Goal: Use online tool/utility: Utilize a website feature to perform a specific function

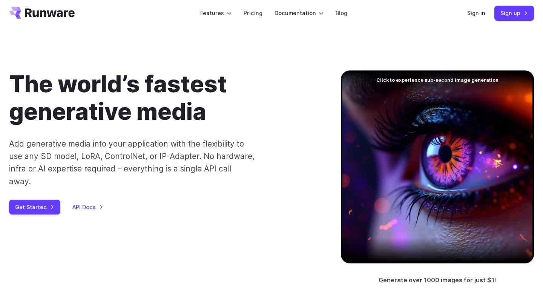
scroll to position [8, 0]
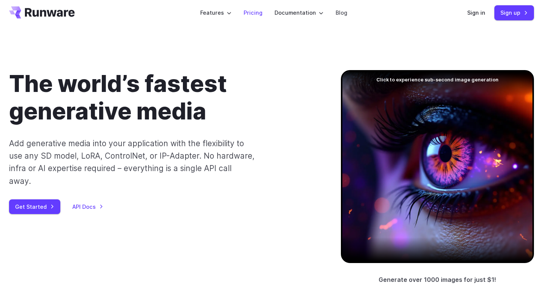
click at [256, 11] on link "Pricing" at bounding box center [252, 12] width 19 height 9
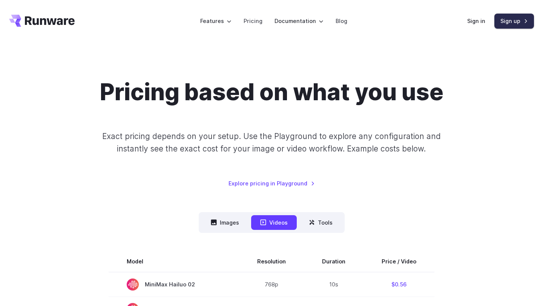
click at [523, 21] on link "Sign up" at bounding box center [514, 21] width 40 height 15
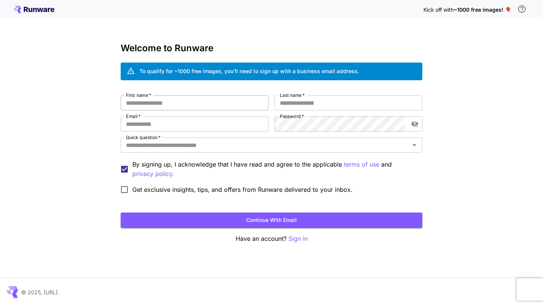
click at [227, 104] on input "First name   *" at bounding box center [195, 102] width 148 height 15
type input "*******"
click at [335, 97] on input "Last name   *" at bounding box center [348, 102] width 148 height 15
type input "********"
click at [233, 122] on input "Email   *" at bounding box center [195, 123] width 148 height 15
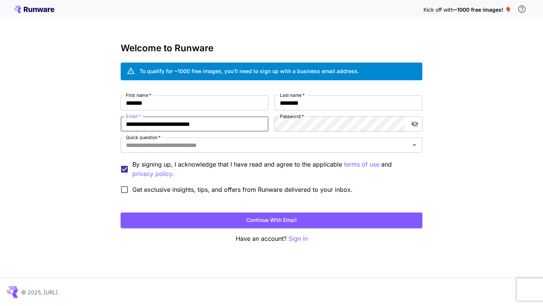
type input "**********"
click at [287, 148] on input "Quick question   *" at bounding box center [265, 145] width 285 height 11
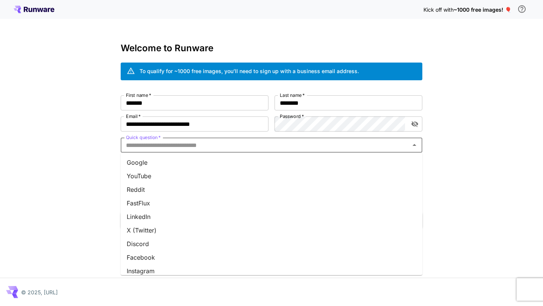
click at [265, 163] on li "Google" at bounding box center [271, 163] width 301 height 14
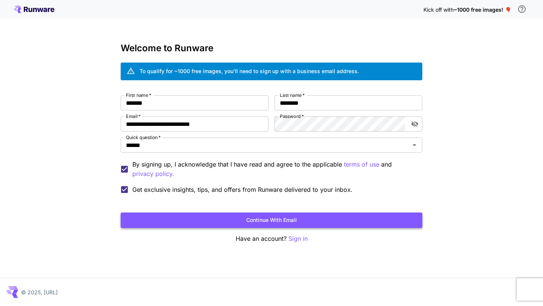
click at [171, 222] on button "Continue with email" at bounding box center [271, 220] width 301 height 15
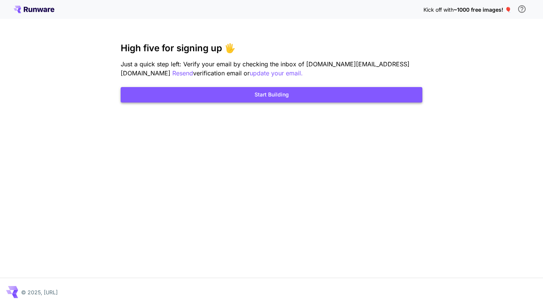
click at [304, 96] on button "Start Building" at bounding box center [271, 94] width 301 height 15
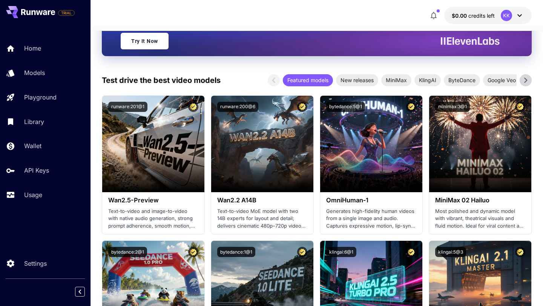
scroll to position [197, 0]
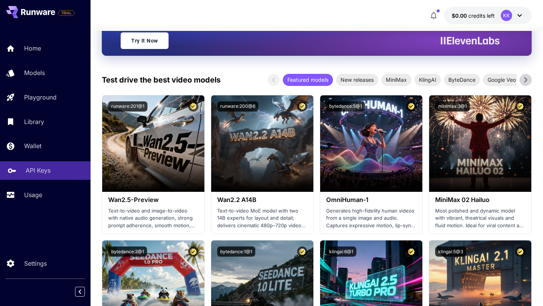
click at [42, 170] on p "API Keys" at bounding box center [38, 170] width 25 height 9
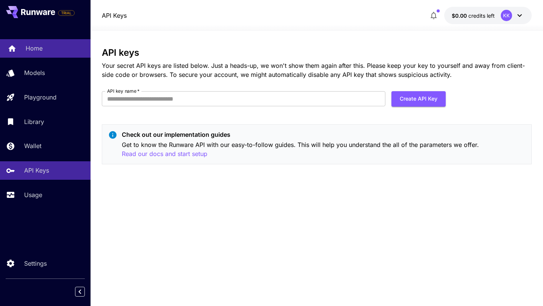
click at [29, 55] on link "Home" at bounding box center [45, 48] width 90 height 18
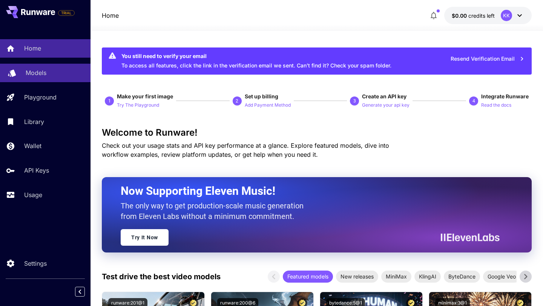
click at [40, 70] on p "Models" at bounding box center [36, 72] width 21 height 9
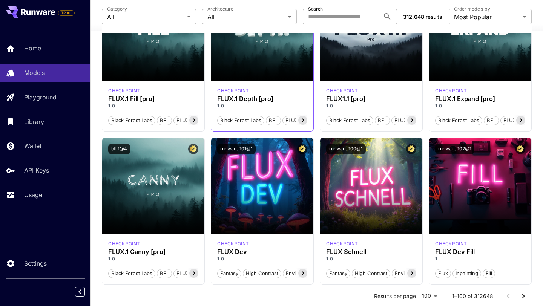
scroll to position [417, 0]
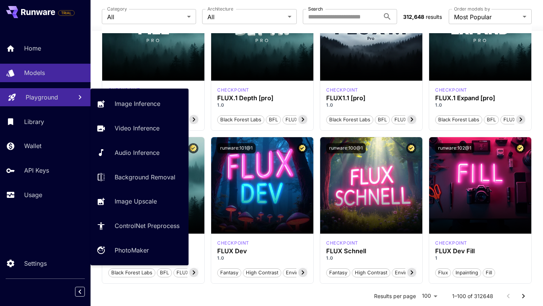
click at [60, 99] on div "Playground" at bounding box center [46, 97] width 41 height 9
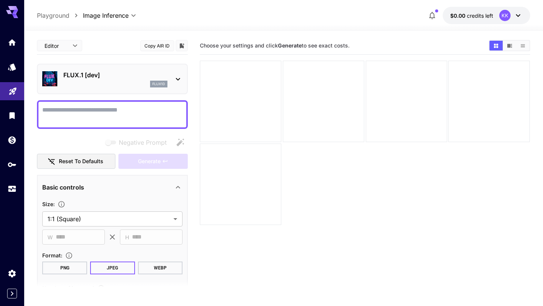
click at [294, 254] on section "Choose your settings and click Generate to see exact costs." at bounding box center [365, 190] width 330 height 306
click at [151, 120] on textarea "Negative Prompt" at bounding box center [112, 115] width 140 height 18
click at [15, 43] on icon "Home" at bounding box center [13, 40] width 8 height 6
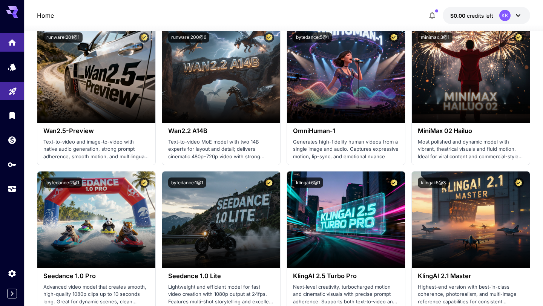
scroll to position [149, 0]
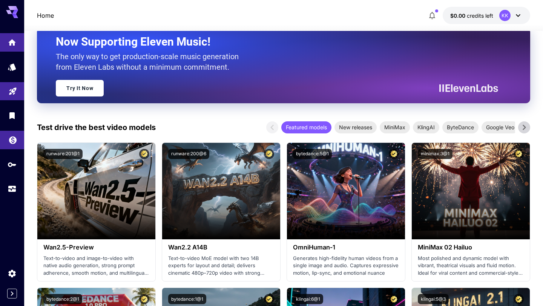
click at [17, 145] on link at bounding box center [12, 140] width 24 height 18
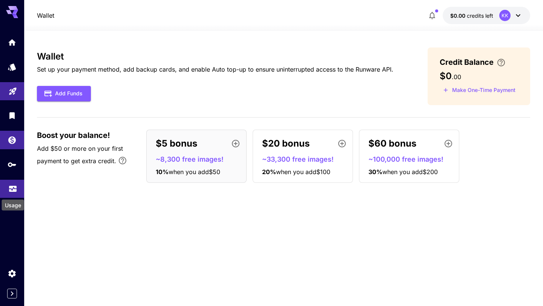
click at [9, 188] on icon "Usage" at bounding box center [13, 186] width 8 height 4
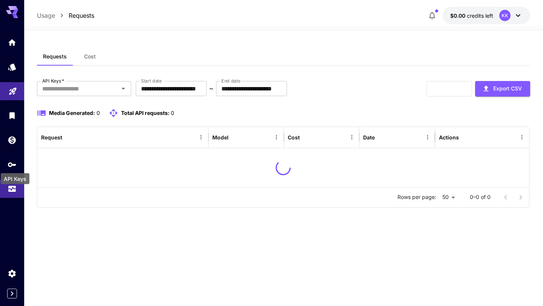
click at [9, 170] on div "API Keys" at bounding box center [15, 176] width 30 height 17
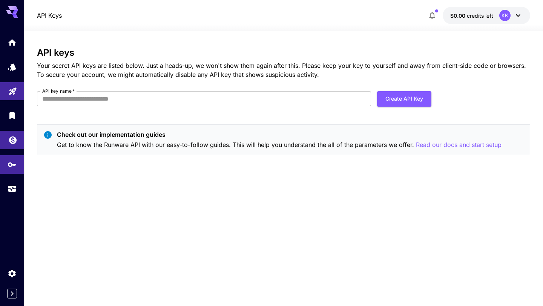
click at [8, 148] on link at bounding box center [12, 140] width 24 height 18
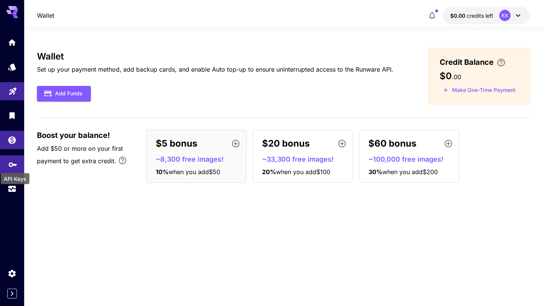
click at [8, 167] on icon "API Keys" at bounding box center [12, 162] width 9 height 9
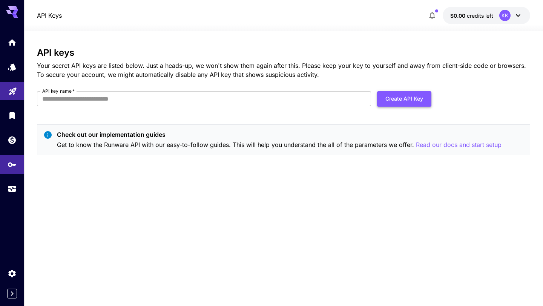
click at [400, 100] on button "Create API Key" at bounding box center [404, 98] width 54 height 15
click at [123, 100] on input "API key name   *" at bounding box center [204, 98] width 334 height 15
click at [123, 101] on input "API key name   *" at bounding box center [204, 98] width 334 height 15
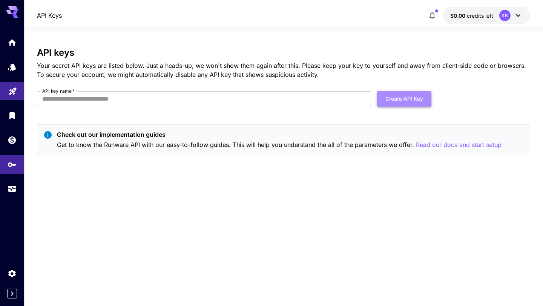
click at [390, 98] on button "Create API Key" at bounding box center [404, 98] width 54 height 15
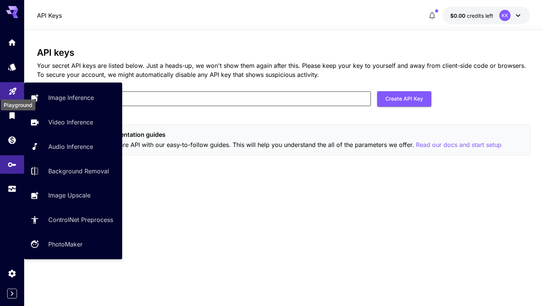
click at [10, 86] on icon "Playground" at bounding box center [12, 89] width 9 height 9
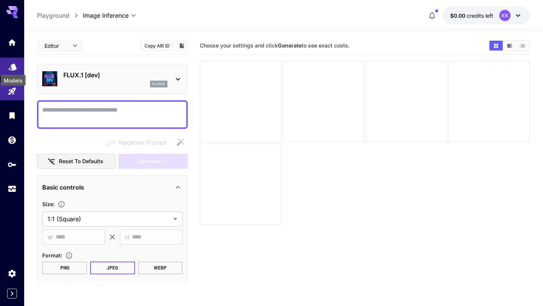
click at [11, 65] on icon "Models" at bounding box center [13, 64] width 8 height 7
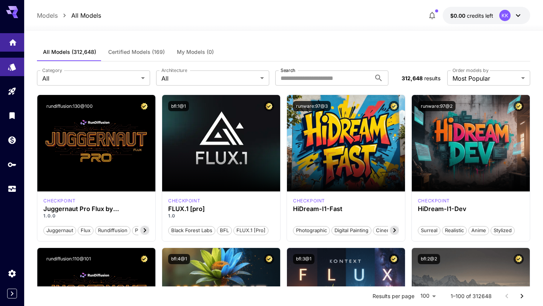
click at [10, 52] on link at bounding box center [12, 42] width 24 height 18
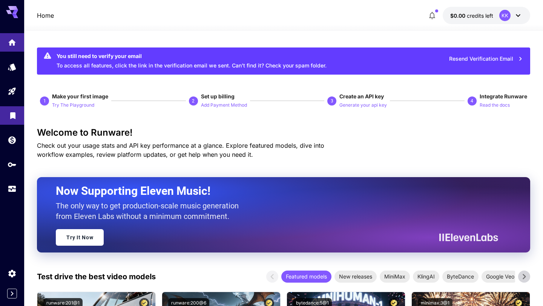
click at [13, 125] on link at bounding box center [12, 115] width 24 height 18
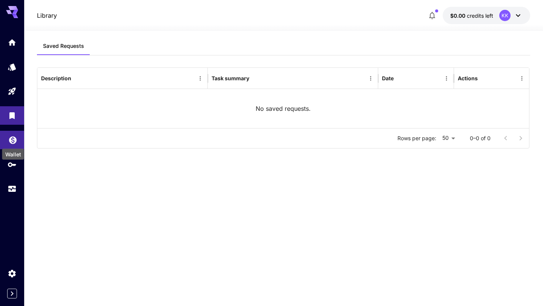
click at [11, 142] on icon "Wallet" at bounding box center [13, 138] width 8 height 8
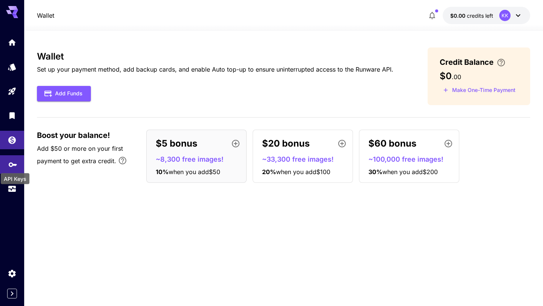
click at [11, 161] on icon "API Keys" at bounding box center [12, 162] width 9 height 9
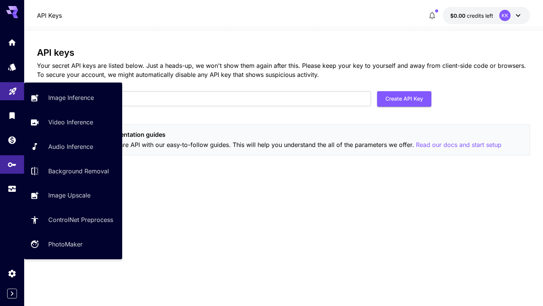
click at [16, 97] on link at bounding box center [12, 91] width 24 height 18
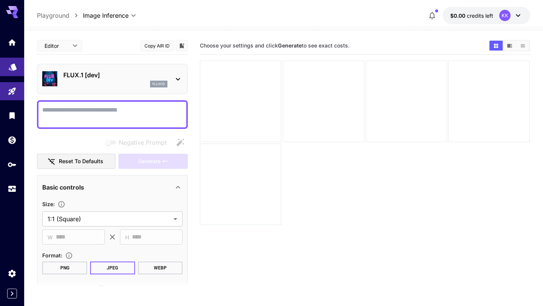
click at [12, 67] on icon "Models" at bounding box center [13, 64] width 8 height 7
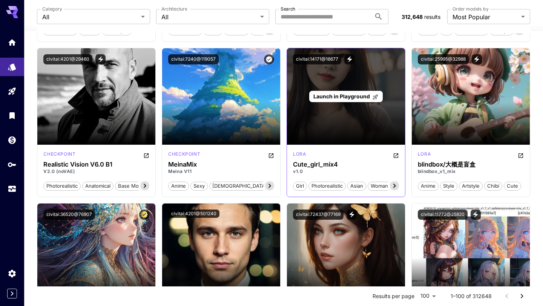
click at [355, 95] on span "Launch in Playground" at bounding box center [341, 96] width 57 height 6
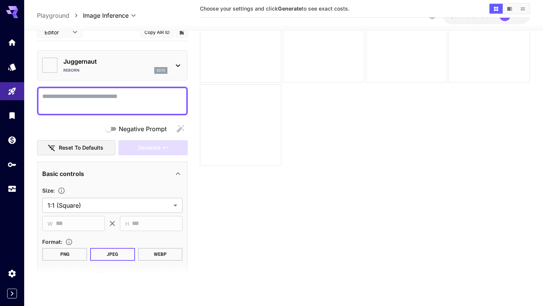
type input "*******"
type textarea "*"
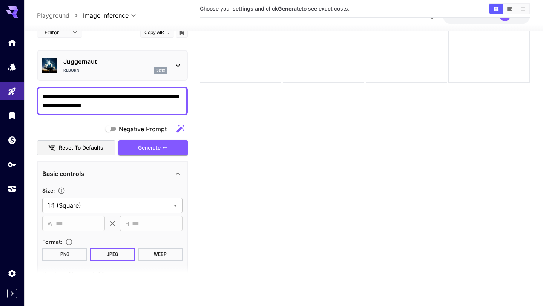
type textarea "**********"
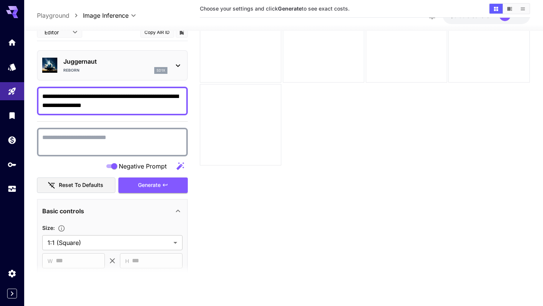
click at [106, 141] on textarea "Negative Prompt" at bounding box center [112, 142] width 140 height 18
type textarea "**********"
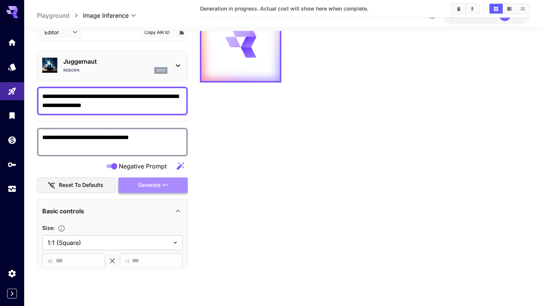
click at [156, 183] on span "Generate" at bounding box center [149, 185] width 23 height 9
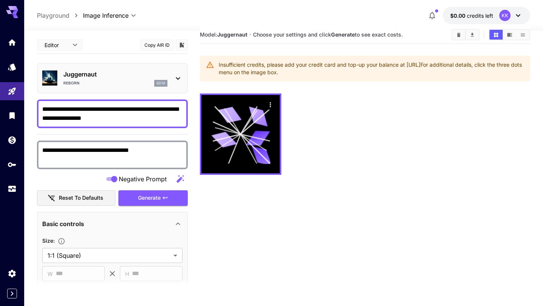
scroll to position [0, 0]
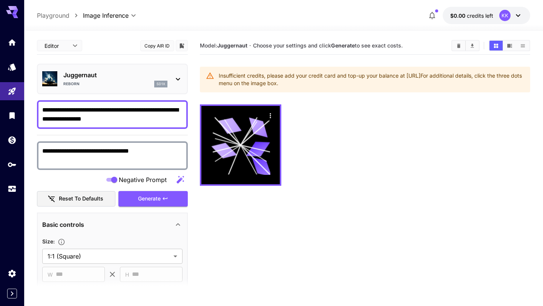
click at [50, 13] on p "Playground" at bounding box center [53, 15] width 32 height 9
click at [14, 41] on icon "Home" at bounding box center [13, 40] width 8 height 6
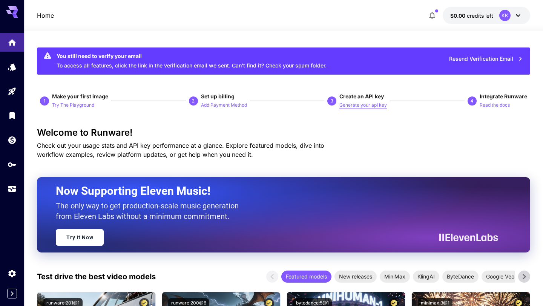
click at [349, 107] on p "Generate your api key" at bounding box center [362, 105] width 47 height 7
